Goal: Navigation & Orientation: Find specific page/section

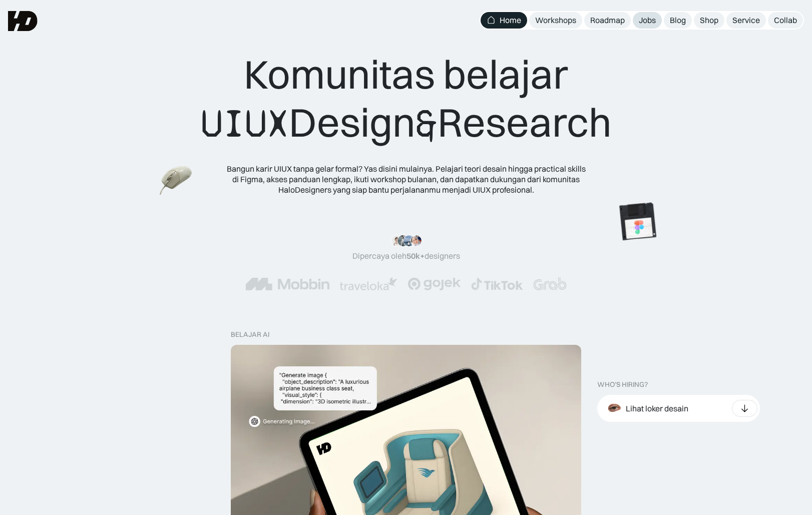
click at [642, 19] on div "Jobs" at bounding box center [647, 20] width 17 height 11
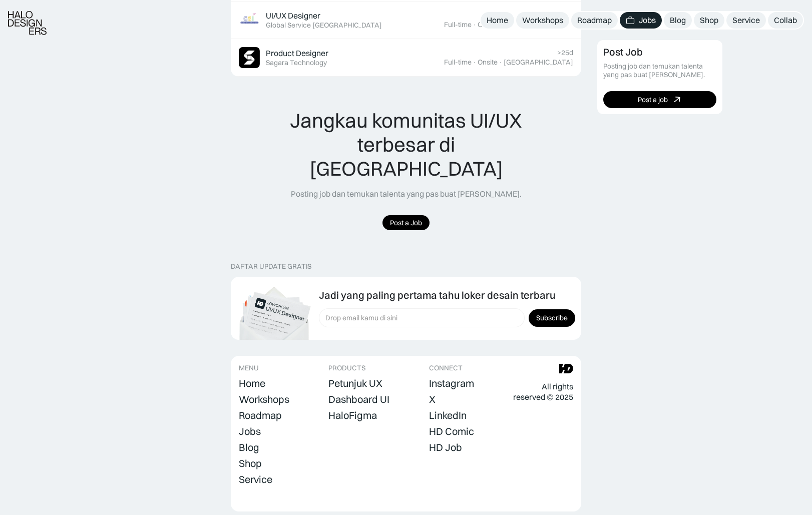
scroll to position [687, 0]
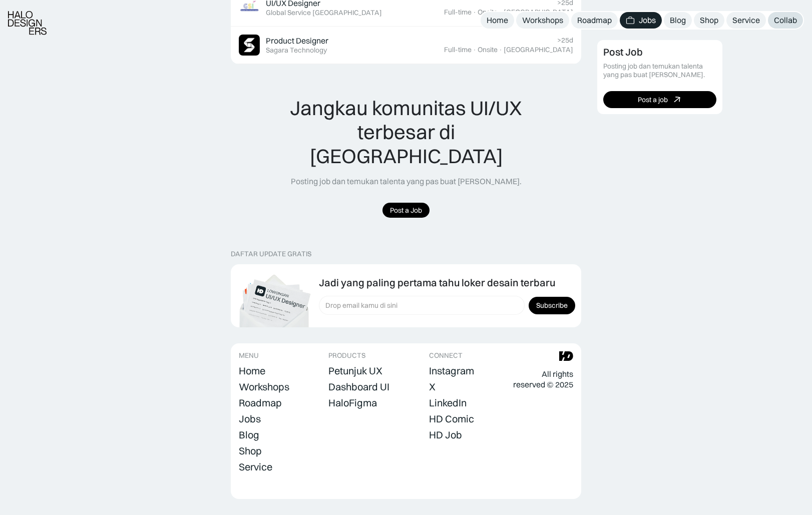
click at [785, 18] on div "Collab" at bounding box center [785, 20] width 23 height 11
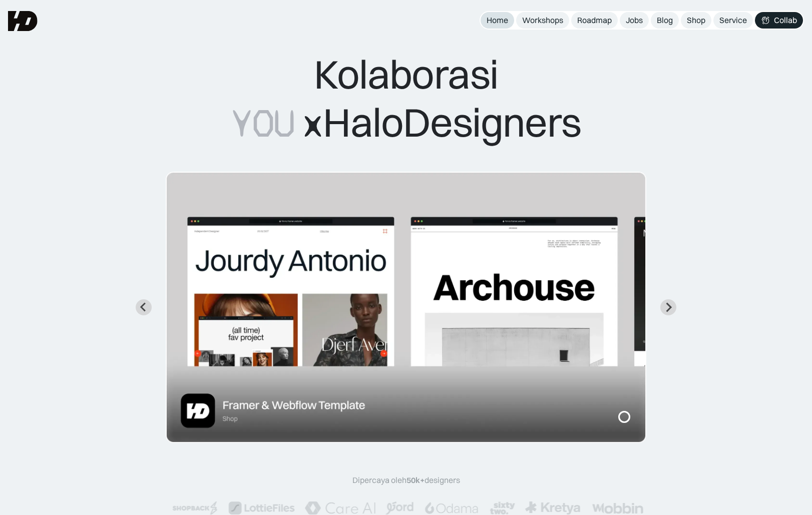
click at [496, 22] on div "Home" at bounding box center [498, 20] width 22 height 11
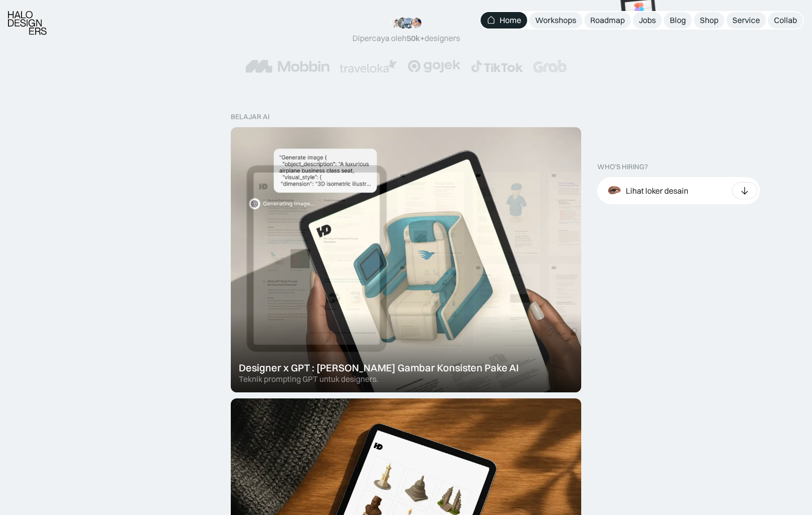
scroll to position [241, 0]
